Goal: Obtain resource: Download file/media

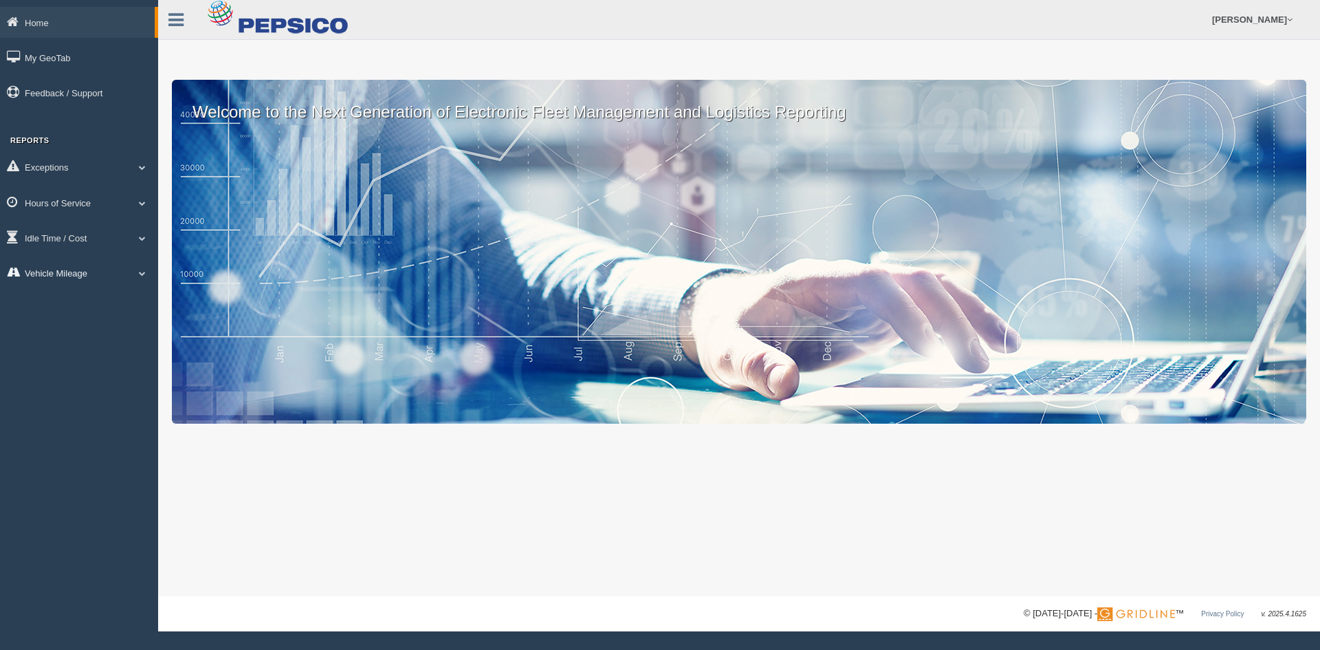
click at [78, 285] on link "Vehicle Mileage" at bounding box center [79, 272] width 158 height 31
click at [93, 309] on link "Vehicle Mileage" at bounding box center [90, 304] width 130 height 25
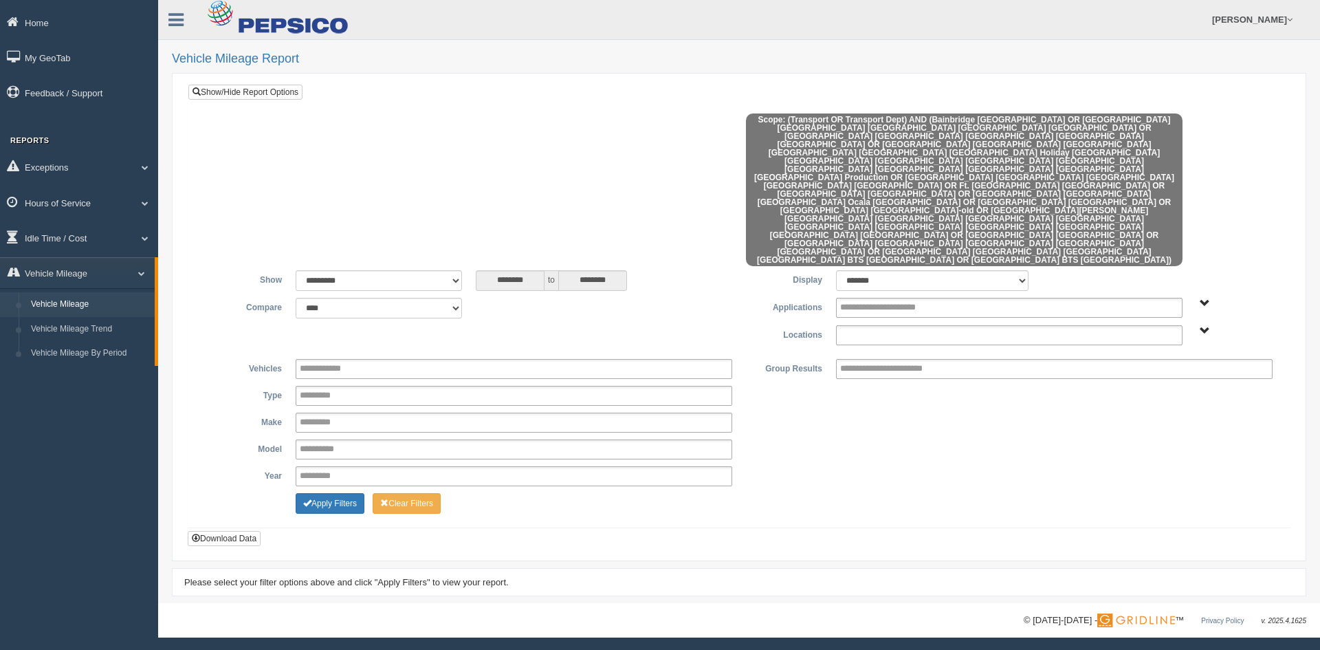
click at [912, 327] on input "text" at bounding box center [887, 335] width 95 height 17
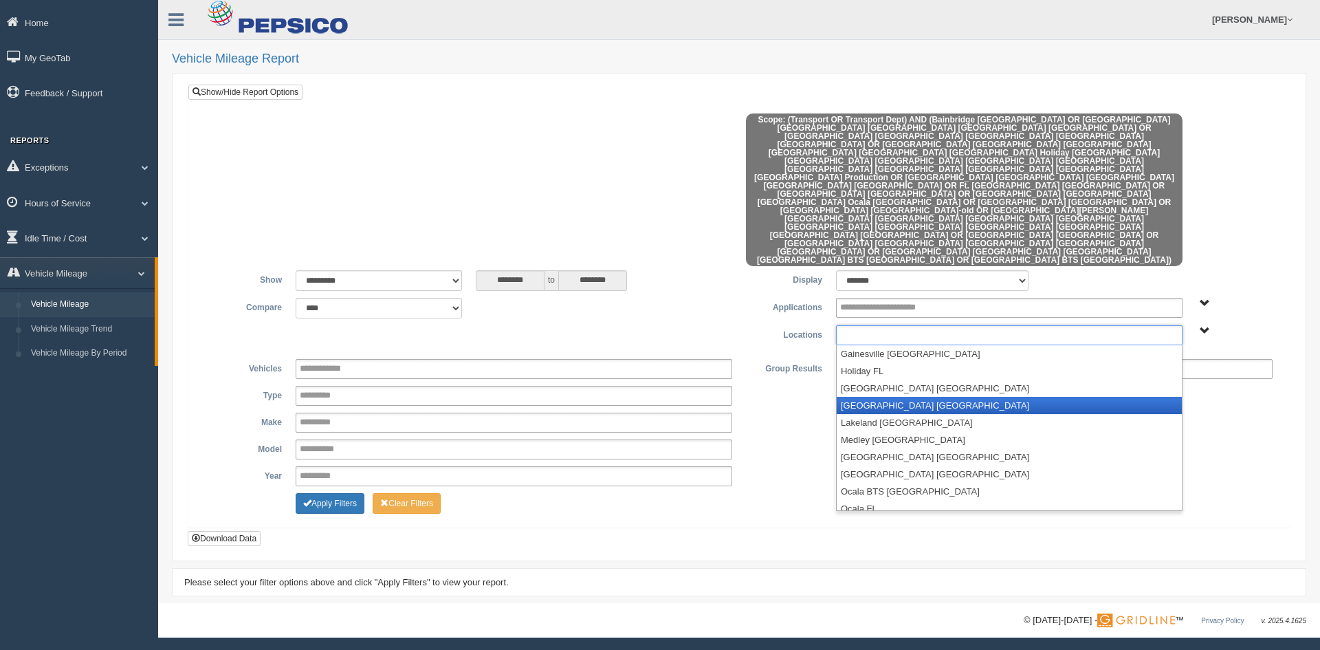
scroll to position [333, 0]
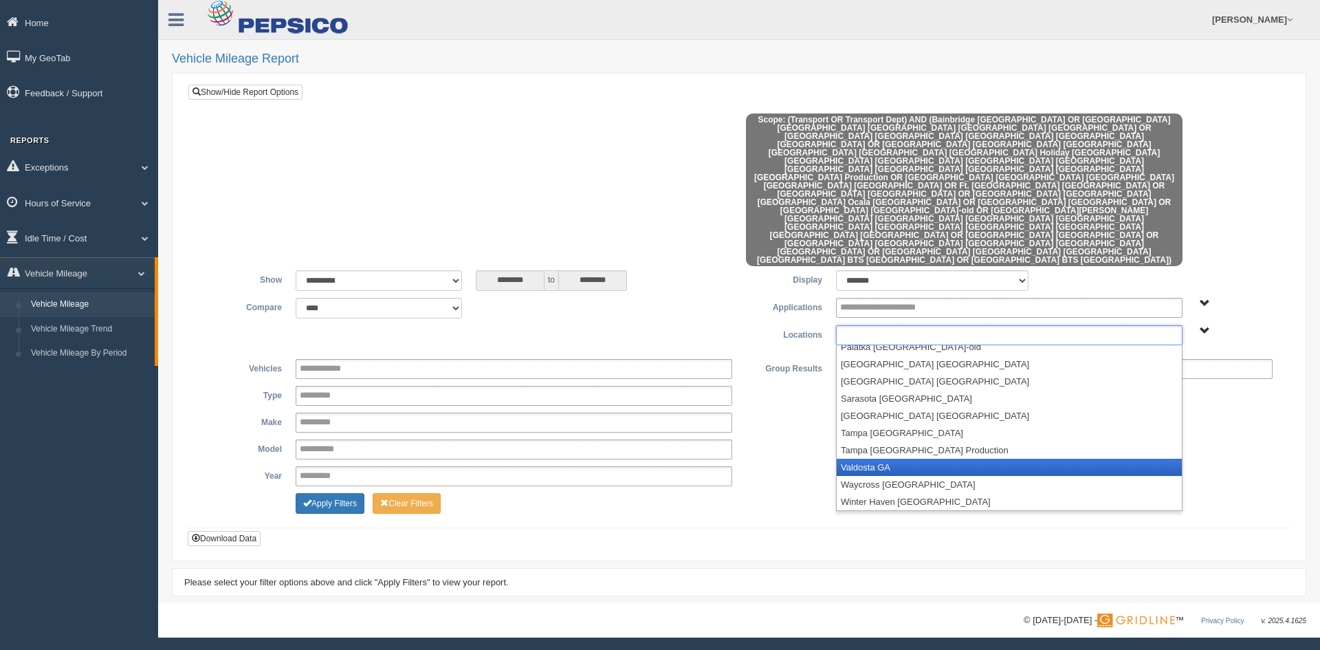
click at [907, 458] on li "Valdosta GA" at bounding box center [1009, 466] width 345 height 17
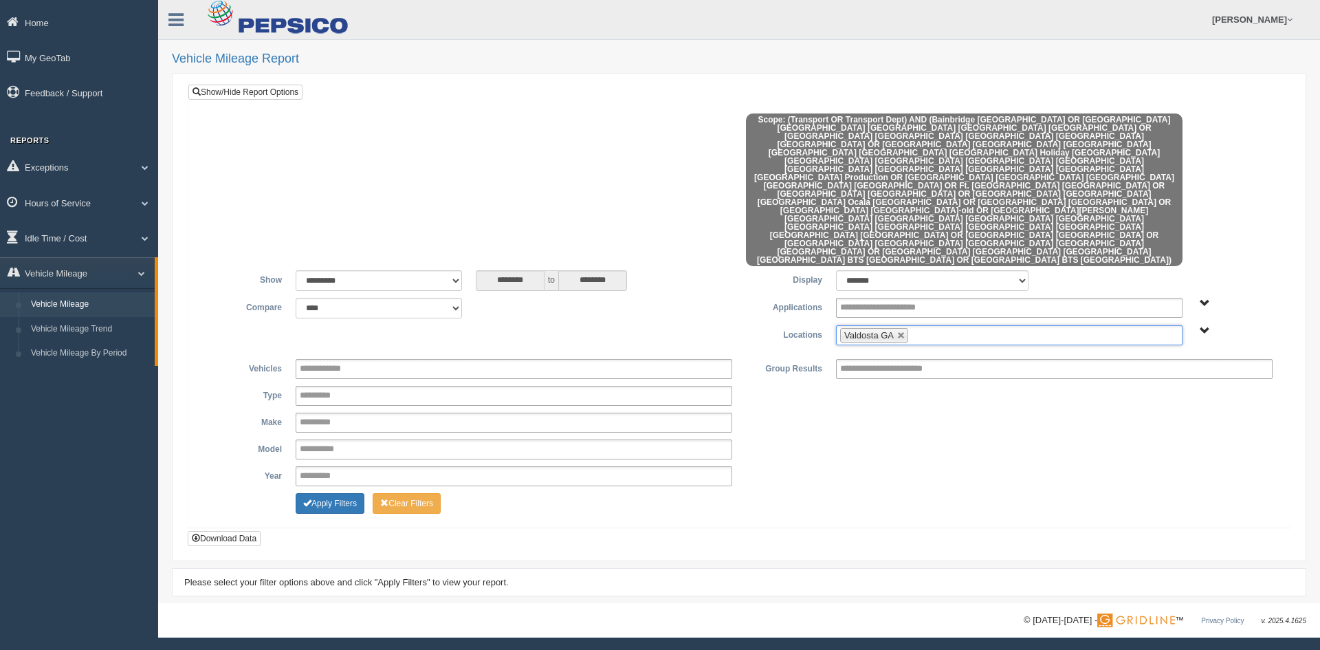
click at [1070, 325] on ul "Valdosta GA" at bounding box center [1009, 335] width 346 height 20
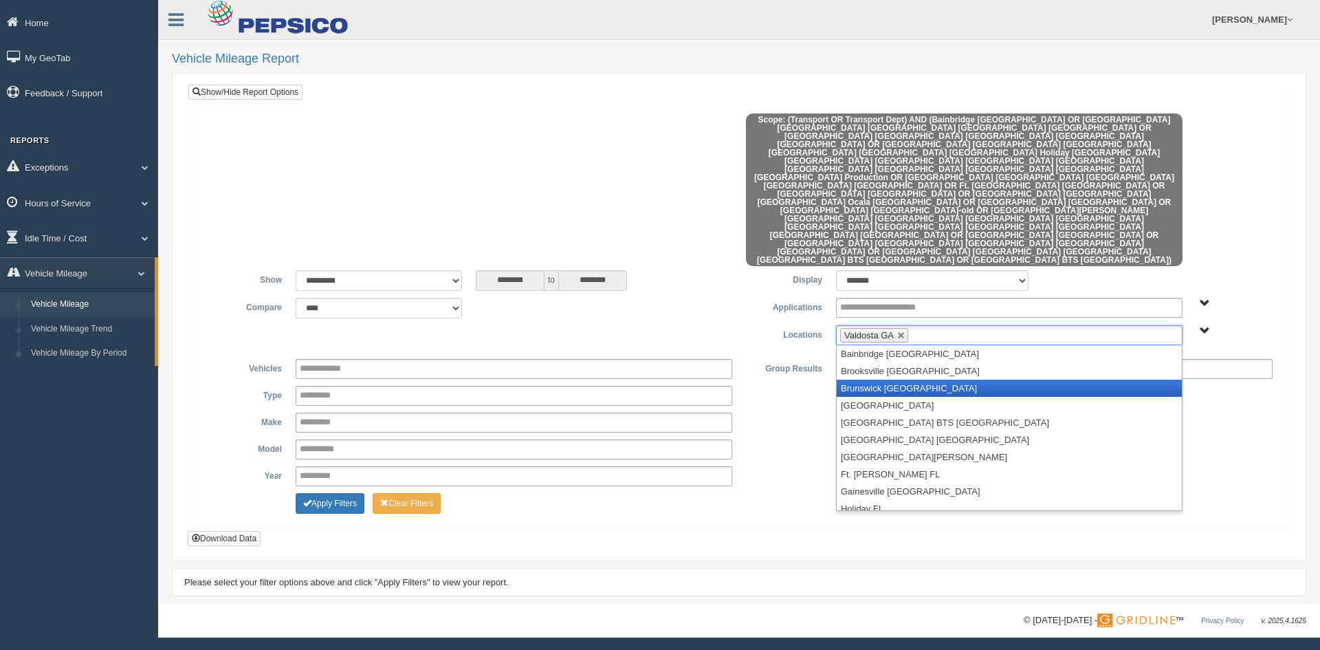
scroll to position [69, 0]
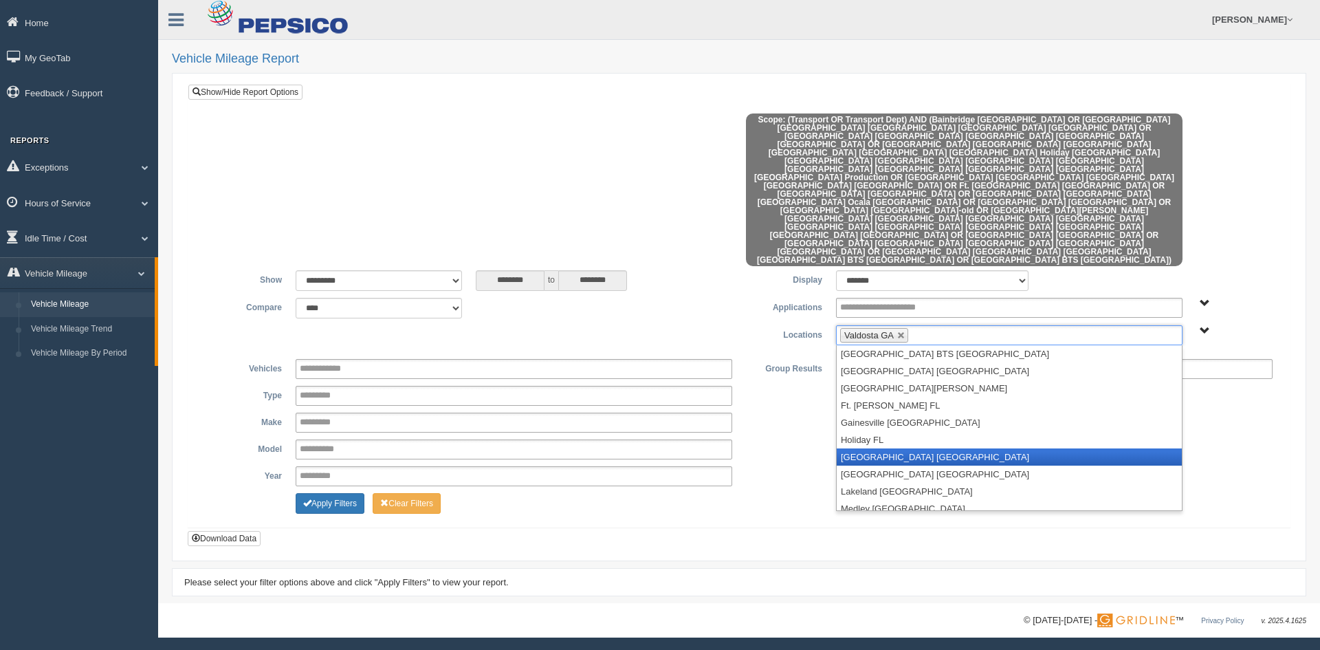
click at [895, 448] on li "[GEOGRAPHIC_DATA] [GEOGRAPHIC_DATA]" at bounding box center [1009, 456] width 345 height 17
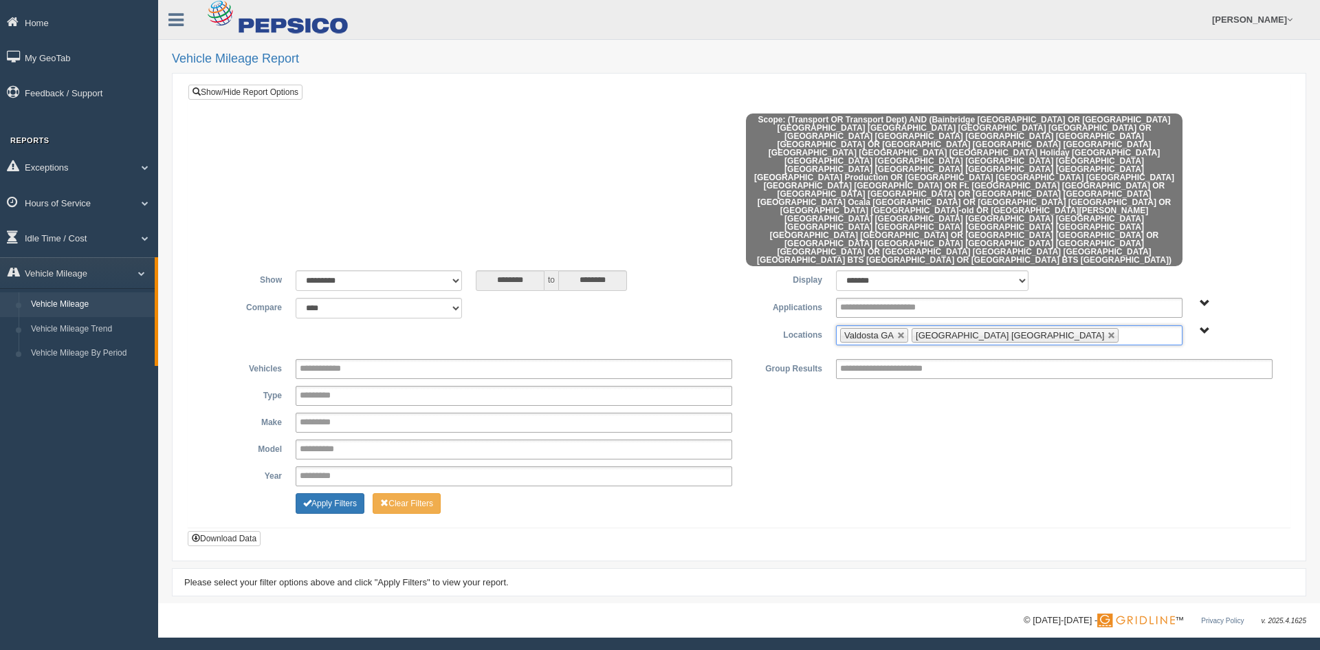
click at [825, 412] on div "**********" at bounding box center [739, 422] width 1081 height 20
click at [340, 493] on button "Apply Filters" at bounding box center [330, 503] width 69 height 21
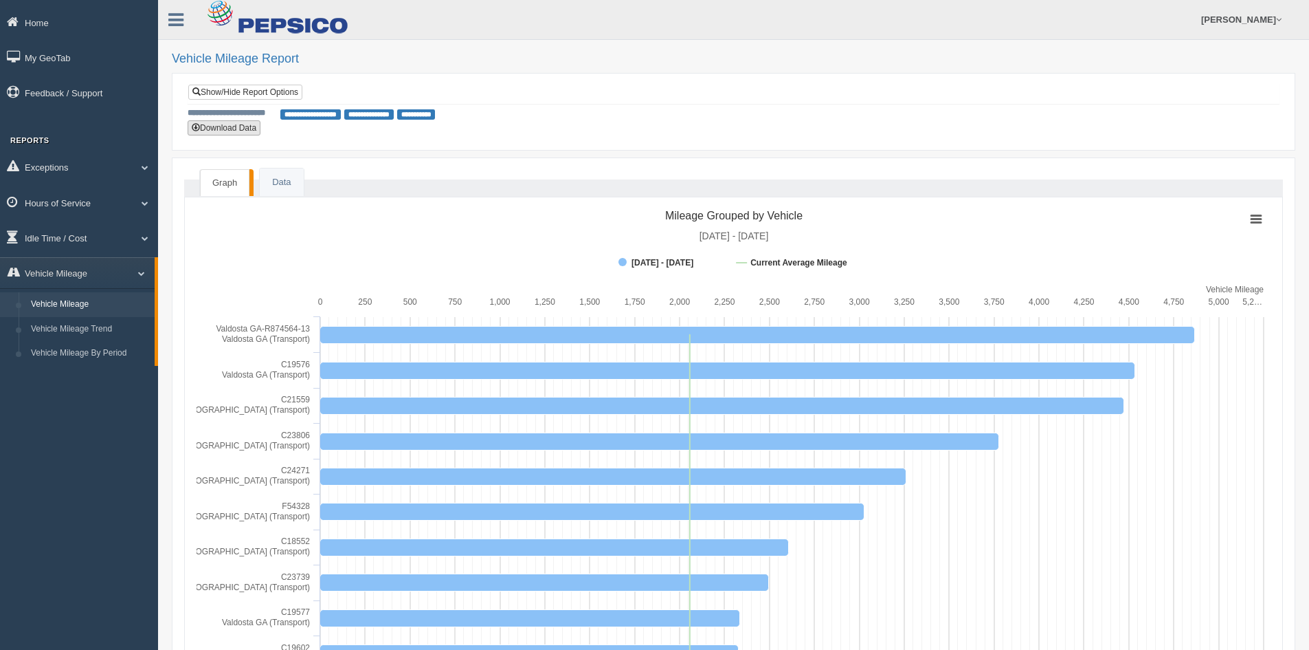
click at [245, 127] on button "Download Data" at bounding box center [224, 127] width 73 height 15
